Goal: Find specific page/section: Find specific page/section

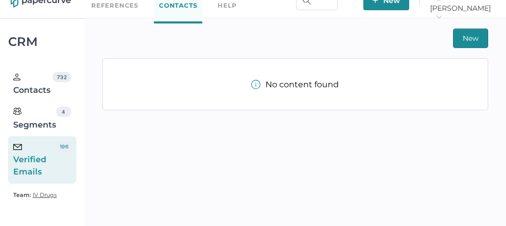
click at [31, 149] on div "Verified Emails" at bounding box center [34, 159] width 43 height 37
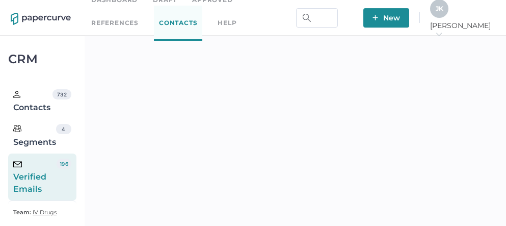
click at [448, 17] on div "J K" at bounding box center [439, 8] width 18 height 18
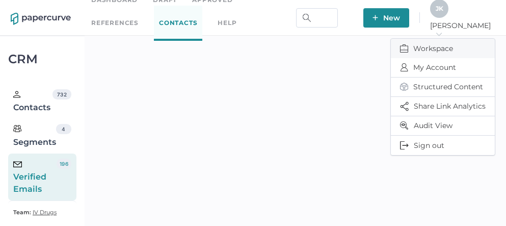
click at [431, 51] on span "Workspace" at bounding box center [443, 48] width 86 height 19
